Goal: Information Seeking & Learning: Learn about a topic

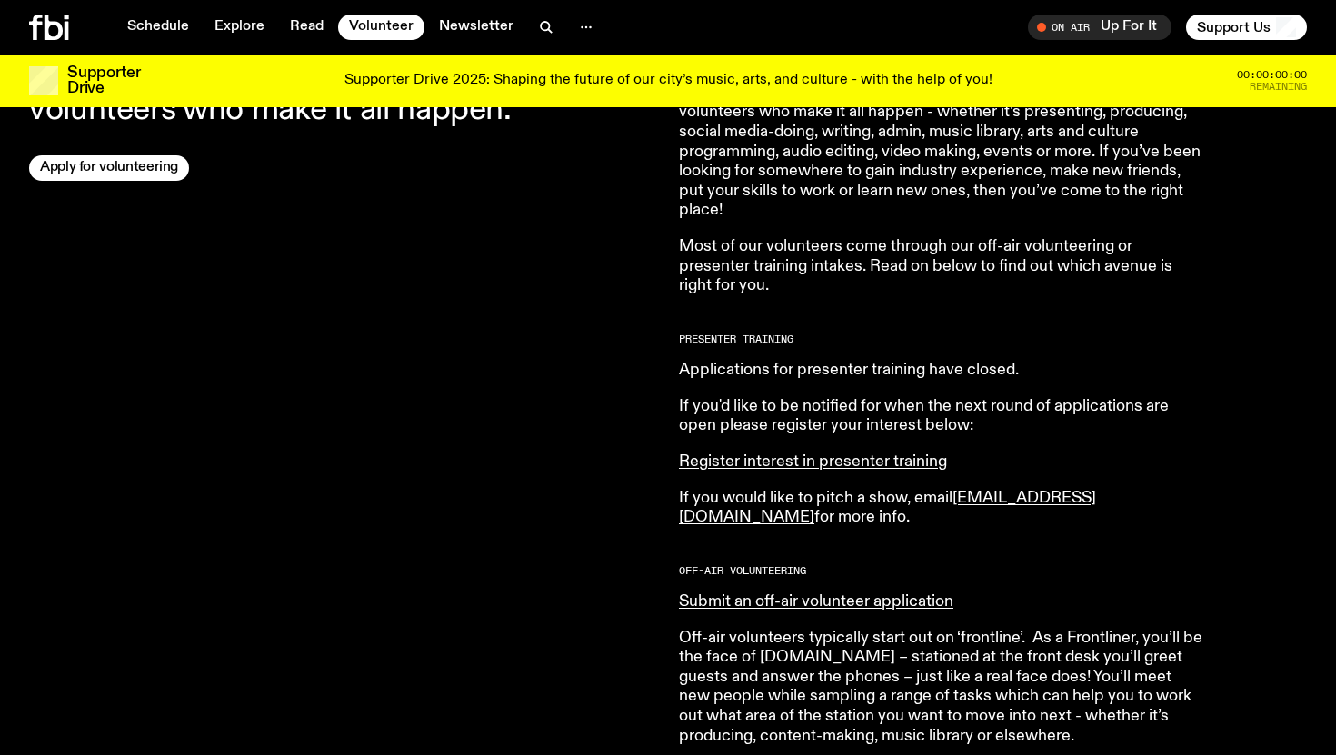
scroll to position [811, 0]
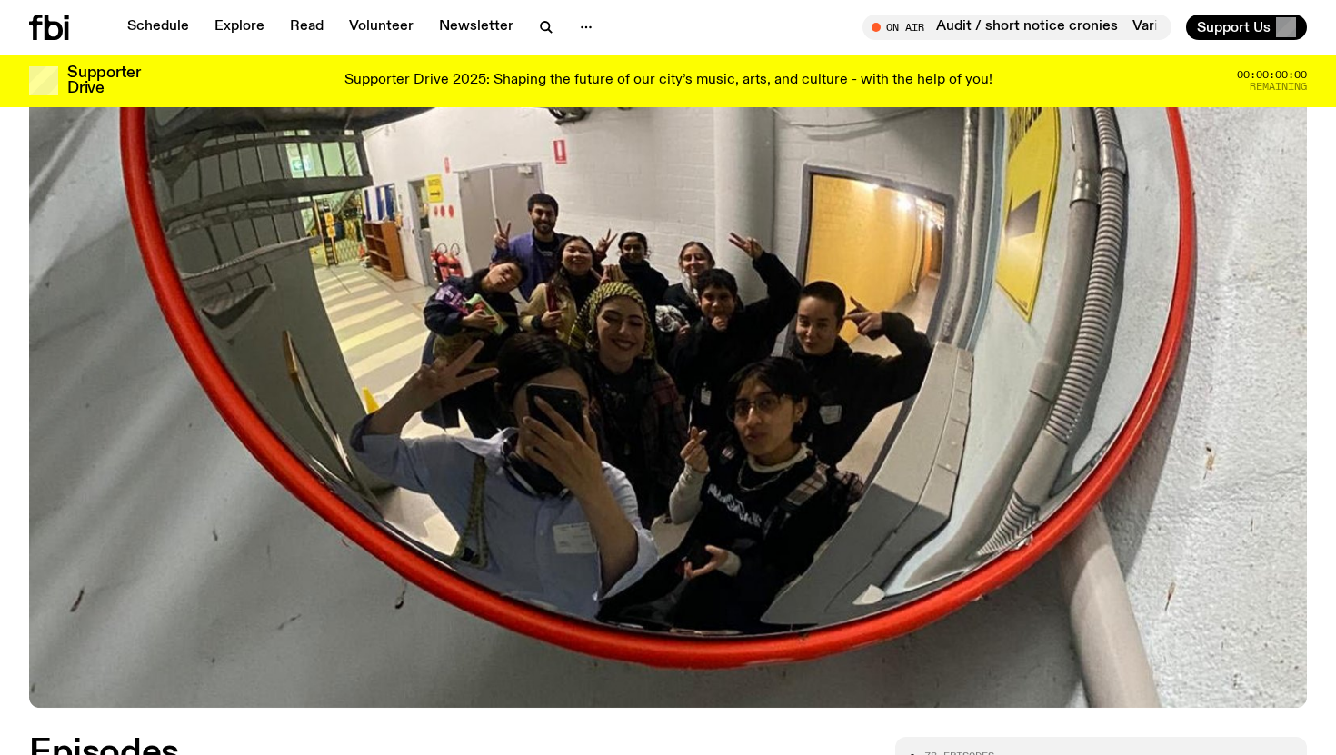
scroll to position [276, 0]
